Goal: Information Seeking & Learning: Learn about a topic

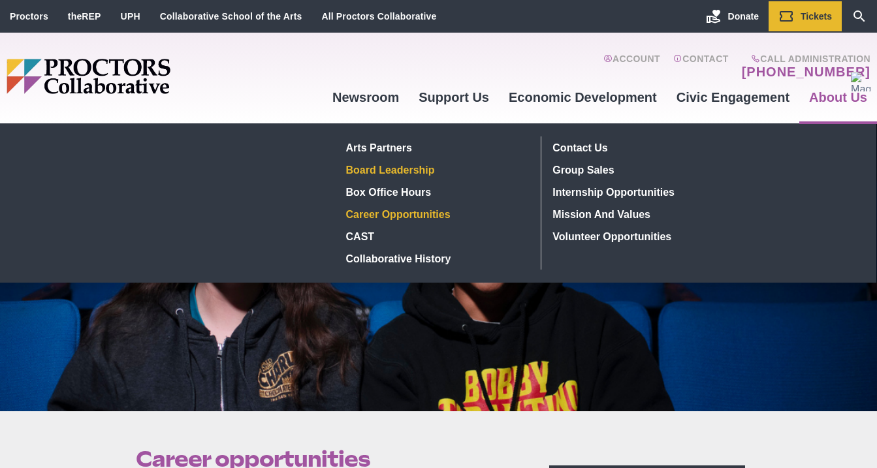
click at [383, 162] on link "Board Leadership" at bounding box center [436, 170] width 190 height 22
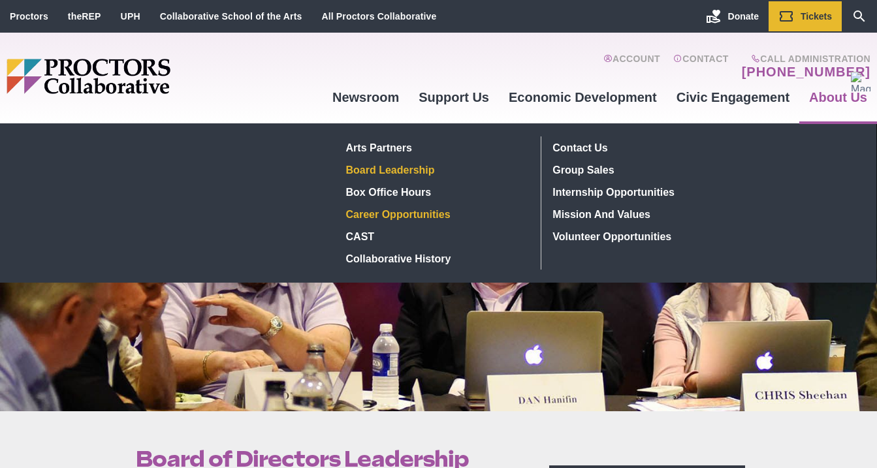
click at [388, 209] on link "Career Opportunities" at bounding box center [436, 214] width 190 height 22
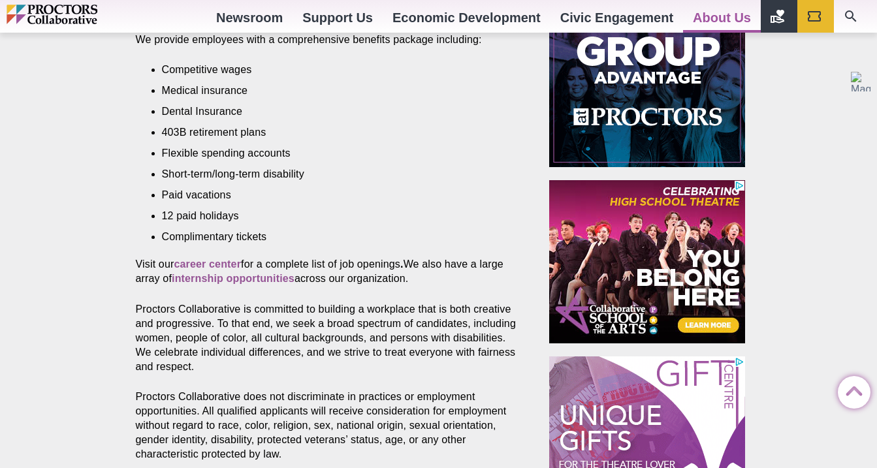
scroll to position [587, 0]
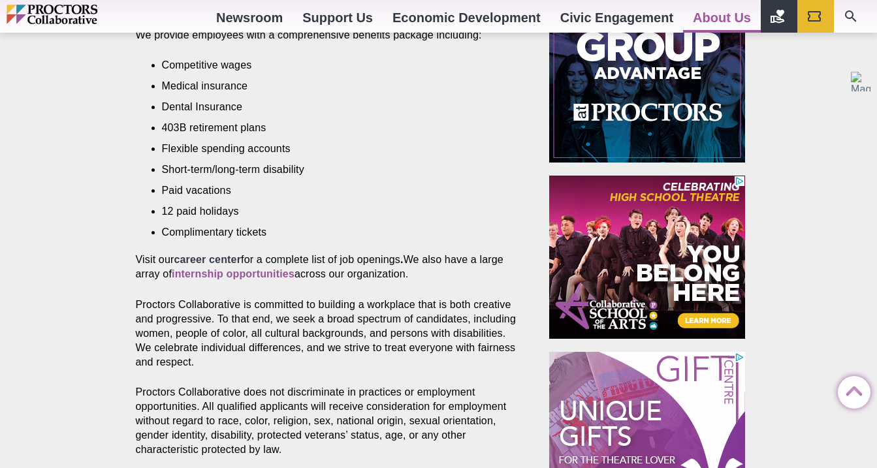
click at [203, 261] on strong "career center" at bounding box center [207, 259] width 67 height 11
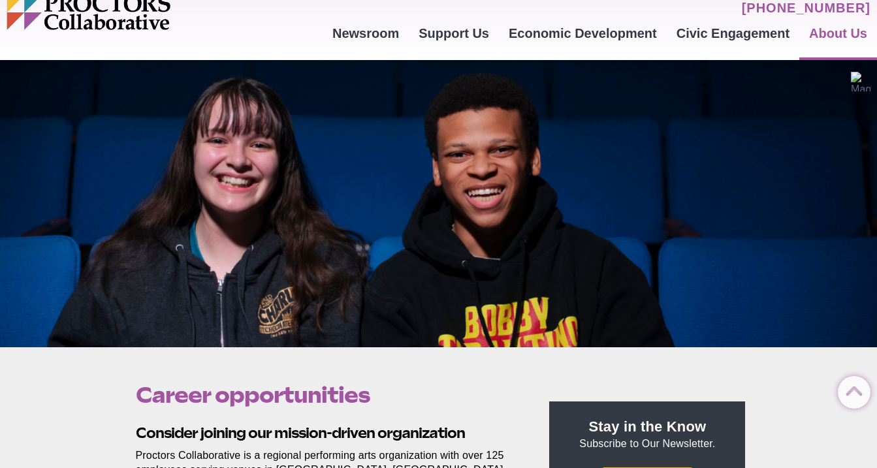
scroll to position [0, 0]
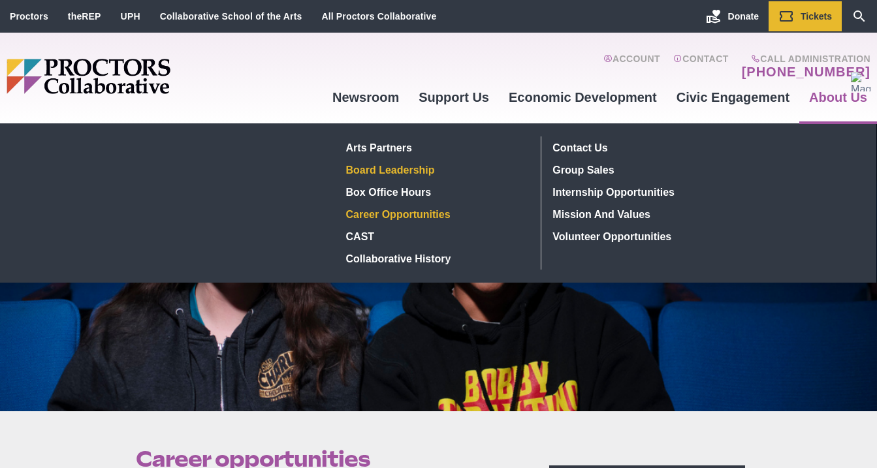
click at [380, 168] on link "Board Leadership" at bounding box center [436, 170] width 190 height 22
